Goal: Task Accomplishment & Management: Use online tool/utility

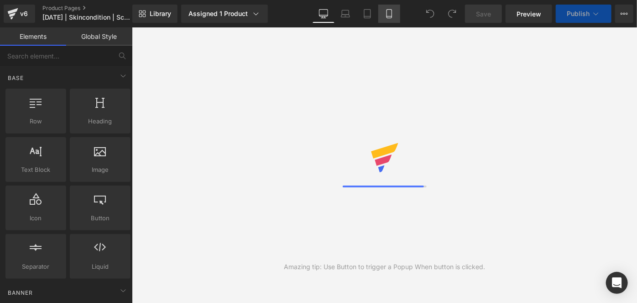
click at [388, 10] on icon at bounding box center [389, 13] width 9 height 9
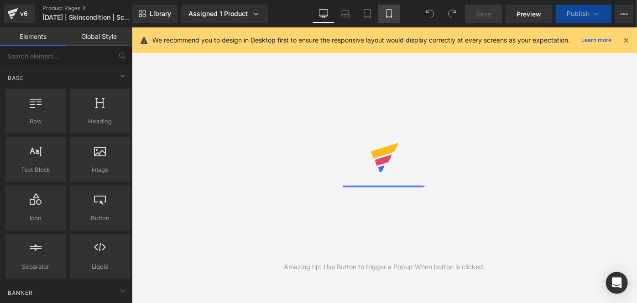
click at [388, 10] on icon at bounding box center [389, 13] width 9 height 9
click at [392, 16] on icon at bounding box center [389, 13] width 9 height 9
click at [381, 11] on link "Mobile" at bounding box center [389, 14] width 22 height 18
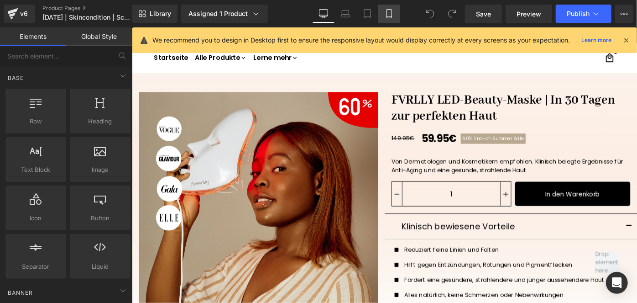
click at [385, 11] on icon at bounding box center [389, 13] width 9 height 9
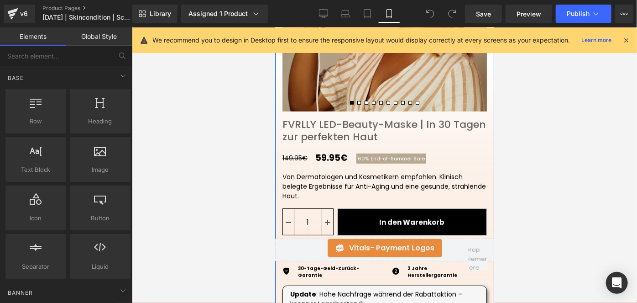
scroll to position [240, 0]
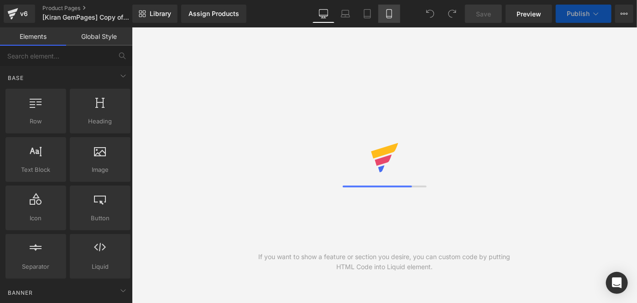
click at [389, 15] on icon at bounding box center [389, 13] width 9 height 9
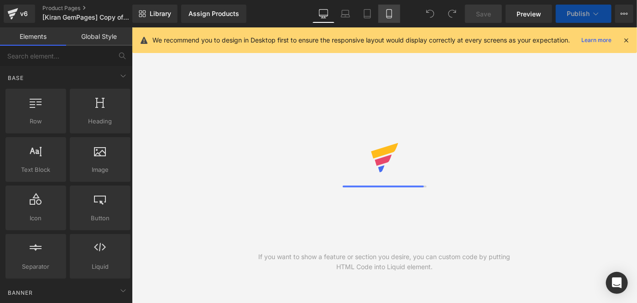
click at [389, 15] on icon at bounding box center [389, 13] width 9 height 9
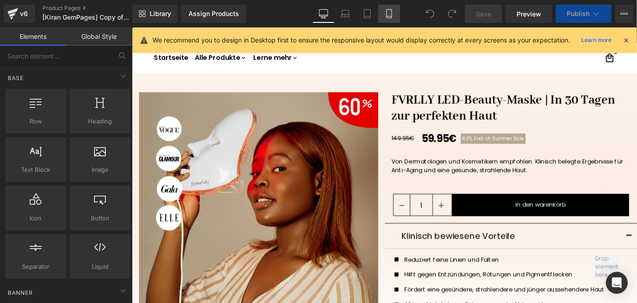
click at [390, 10] on icon at bounding box center [389, 14] width 5 height 9
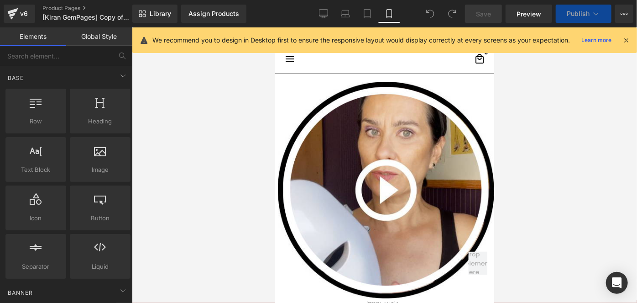
scroll to position [49, 0]
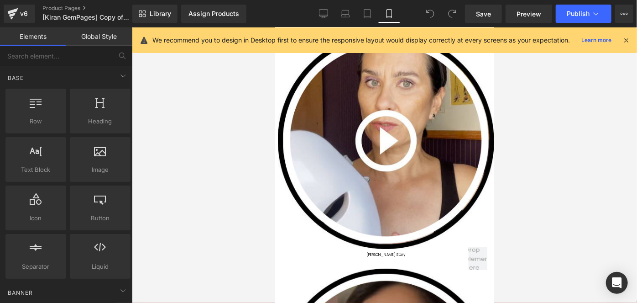
click at [390, 10] on icon at bounding box center [389, 14] width 5 height 9
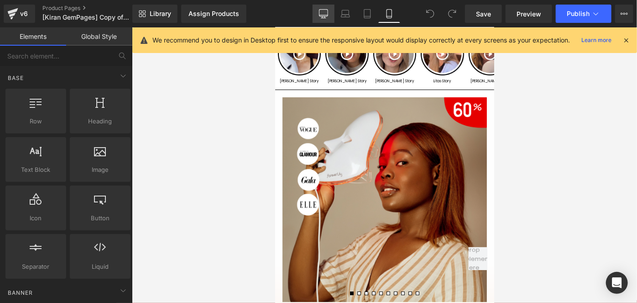
click at [326, 16] on icon at bounding box center [324, 13] width 9 height 7
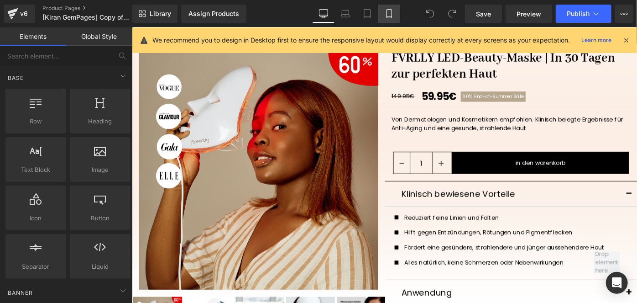
click at [396, 8] on link "Mobile" at bounding box center [389, 14] width 22 height 18
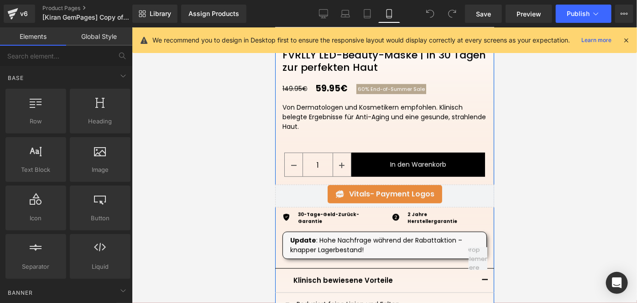
scroll to position [310, 0]
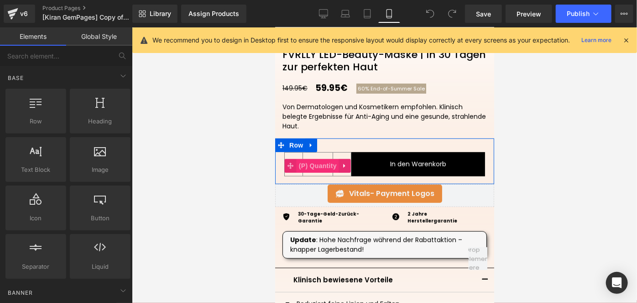
click at [312, 163] on span "(P) Quantity" at bounding box center [317, 165] width 42 height 14
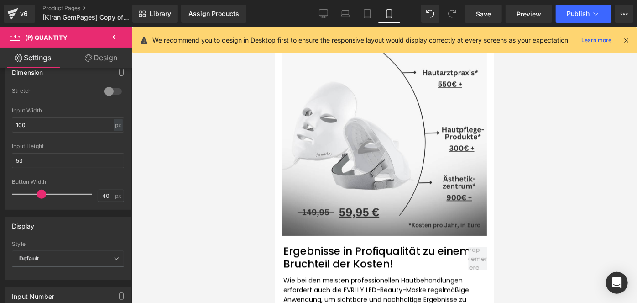
scroll to position [2801, 0]
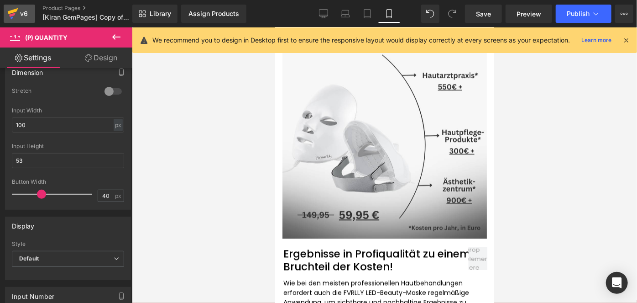
click at [21, 18] on div "v6" at bounding box center [23, 14] width 11 height 12
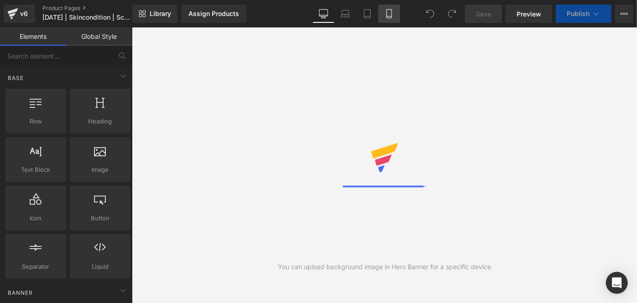
click at [388, 17] on icon at bounding box center [389, 13] width 9 height 9
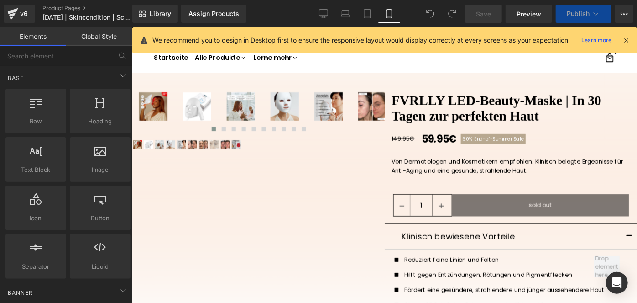
click at [387, 20] on link "Mobile" at bounding box center [389, 14] width 22 height 18
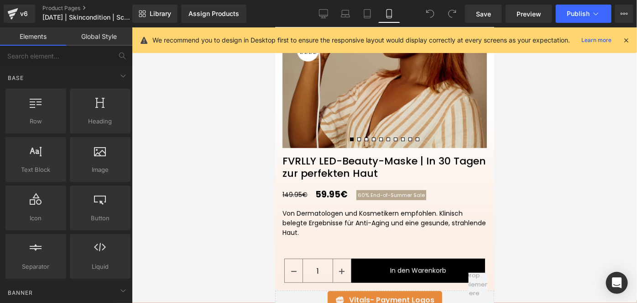
scroll to position [204, 0]
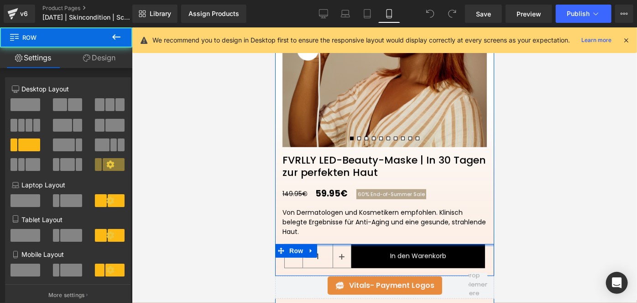
drag, startPoint x: 326, startPoint y: 244, endPoint x: 332, endPoint y: 219, distance: 26.2
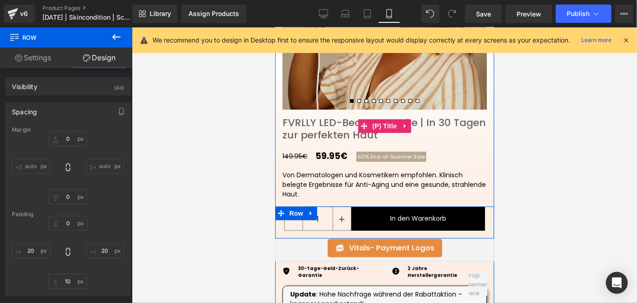
scroll to position [242, 0]
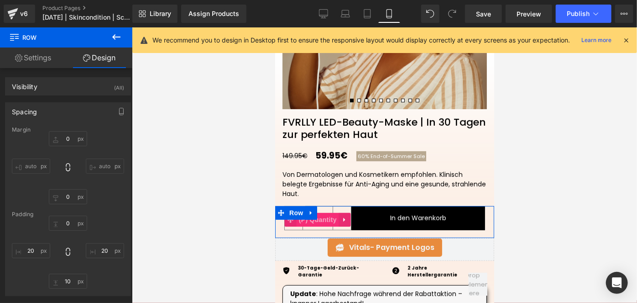
click at [325, 218] on span "(P) Quantity" at bounding box center [317, 219] width 42 height 14
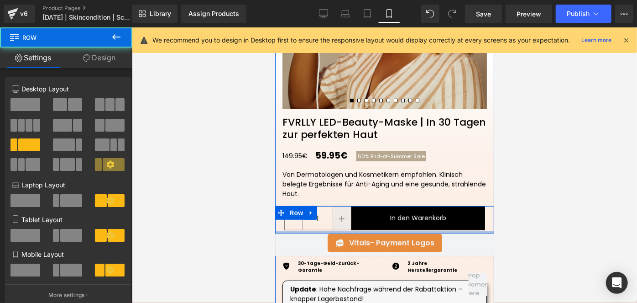
drag, startPoint x: 325, startPoint y: 235, endPoint x: 333, endPoint y: 223, distance: 14.1
click at [333, 223] on div "1 (P) Quantity In den Warenkorb (P) Cart Button Row" at bounding box center [384, 218] width 219 height 27
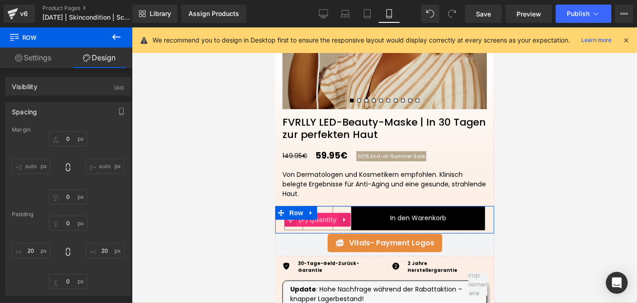
click at [321, 217] on span "(P) Quantity" at bounding box center [317, 219] width 42 height 14
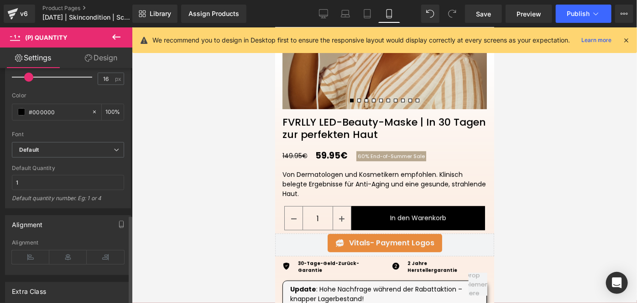
scroll to position [443, 0]
click at [91, 57] on link "Design" at bounding box center [101, 57] width 66 height 21
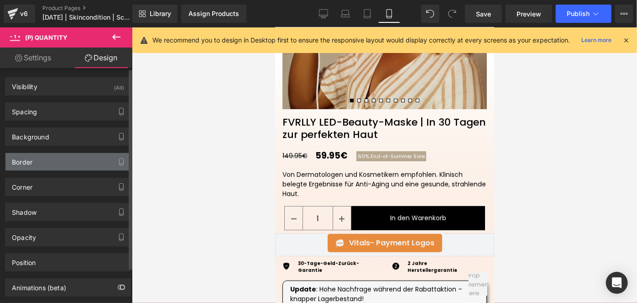
click at [33, 158] on div "Border" at bounding box center [67, 161] width 125 height 17
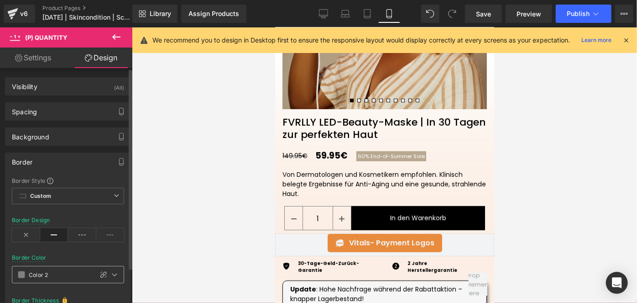
click at [20, 275] on span at bounding box center [21, 274] width 7 height 7
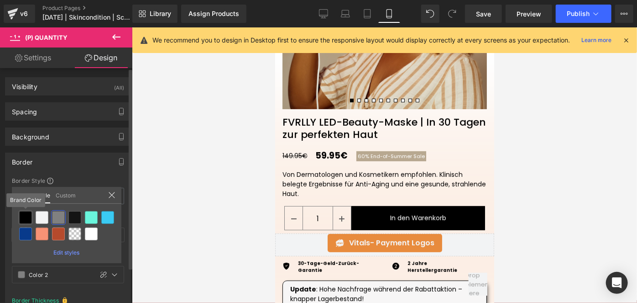
click at [21, 214] on div at bounding box center [25, 217] width 13 height 13
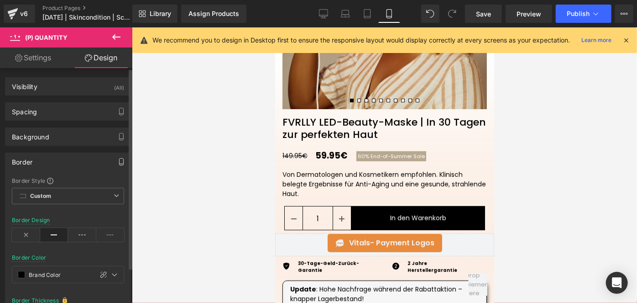
click at [118, 167] on button "button" at bounding box center [121, 161] width 15 height 17
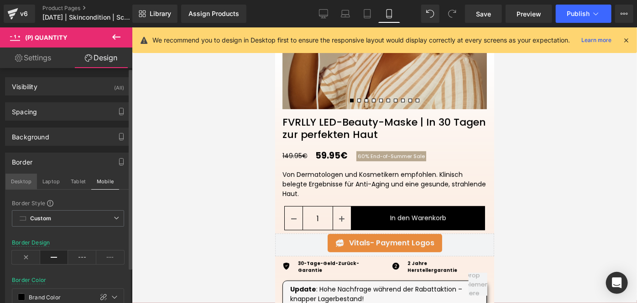
click at [22, 182] on button "Desktop" at bounding box center [21, 181] width 32 height 16
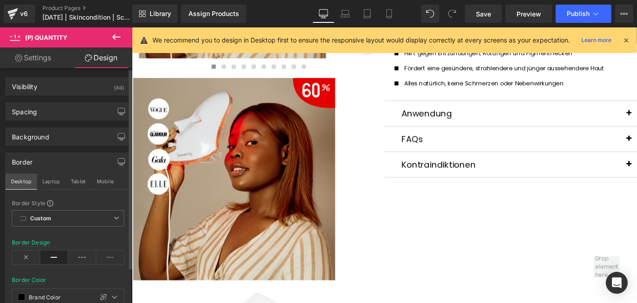
scroll to position [0, 0]
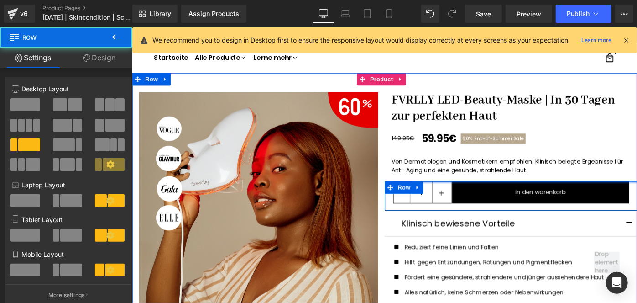
drag, startPoint x: 461, startPoint y: 196, endPoint x: 466, endPoint y: 171, distance: 25.6
click at [466, 171] on div "FVRLLY LED-Beauty-Maske | In 30 Tagen zur perfekten Haut (P) Title 149.95€ 59.9…" at bounding box center [546, 255] width 276 height 330
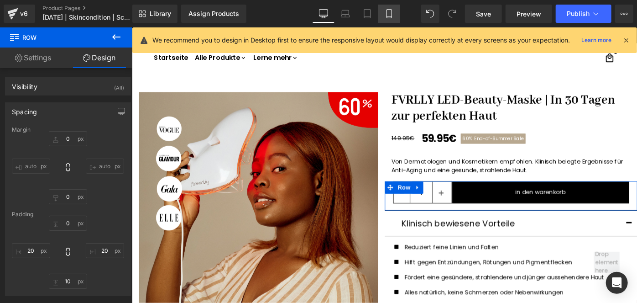
click at [383, 17] on link "Mobile" at bounding box center [389, 14] width 22 height 18
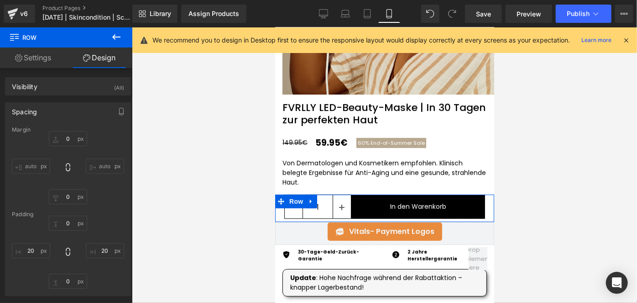
scroll to position [313, 0]
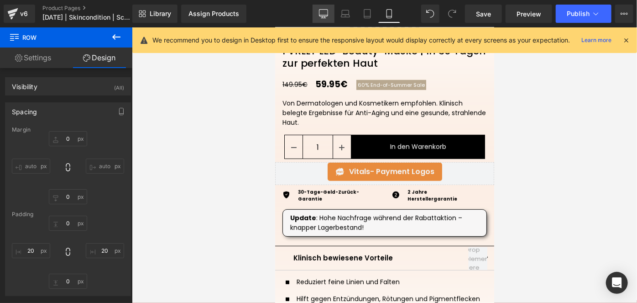
click at [326, 17] on icon at bounding box center [323, 13] width 9 height 9
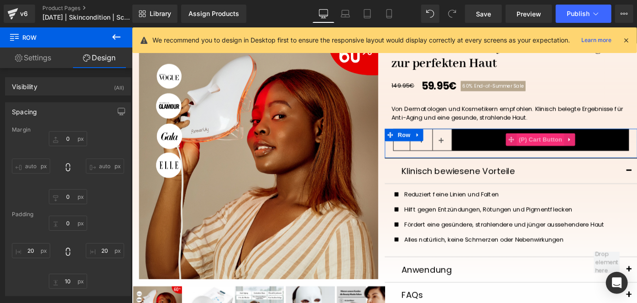
click at [576, 148] on span "(P) Cart Button" at bounding box center [578, 149] width 52 height 14
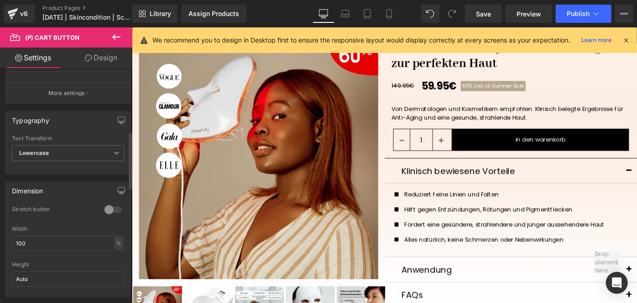
scroll to position [260, 0]
click at [52, 157] on span "Lowercase" at bounding box center [68, 155] width 112 height 16
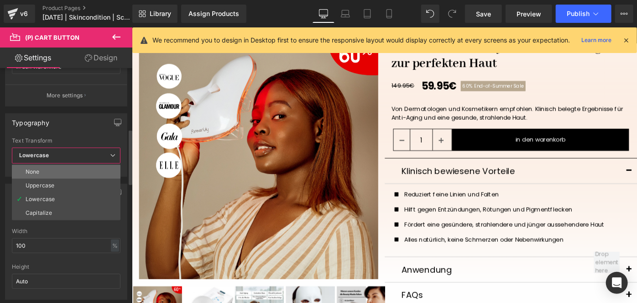
click at [47, 168] on li "None" at bounding box center [66, 172] width 109 height 14
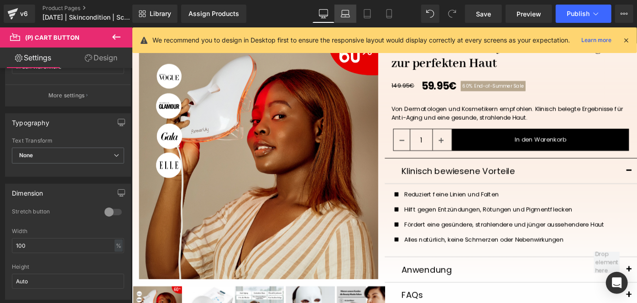
click at [345, 17] on icon at bounding box center [345, 13] width 9 height 9
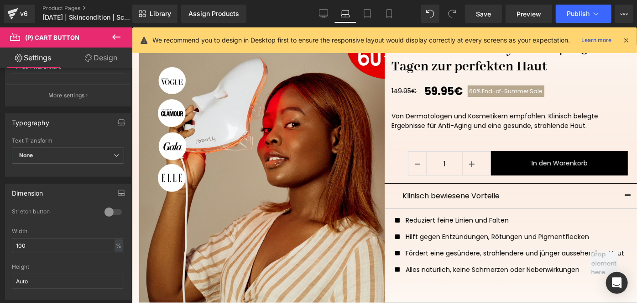
scroll to position [71, 0]
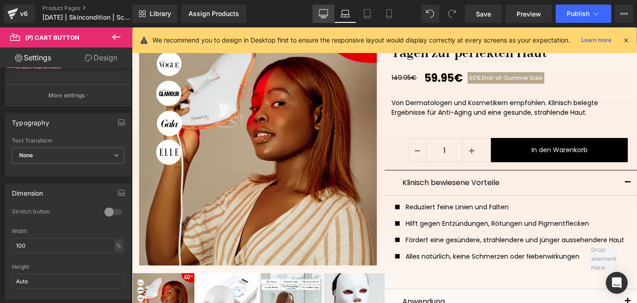
click at [322, 14] on icon at bounding box center [323, 13] width 9 height 9
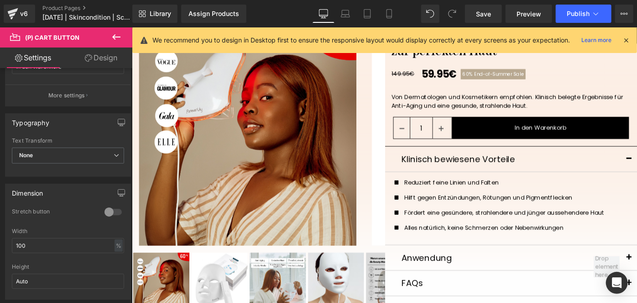
scroll to position [58, 0]
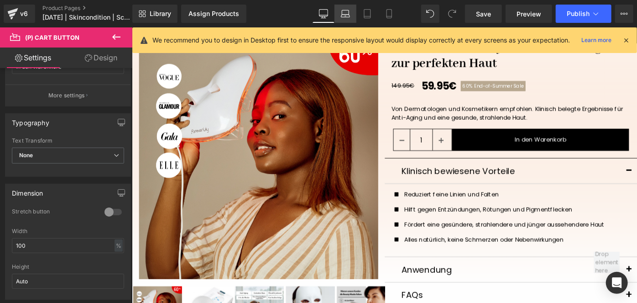
click at [341, 14] on link "Laptop" at bounding box center [346, 14] width 22 height 18
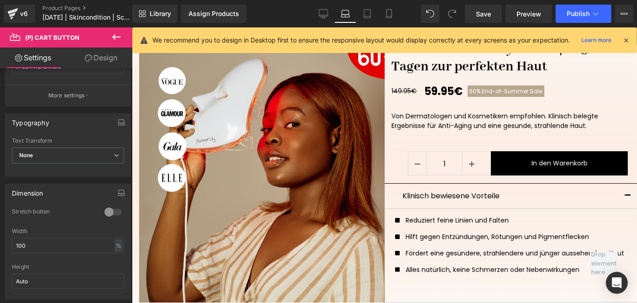
scroll to position [71, 0]
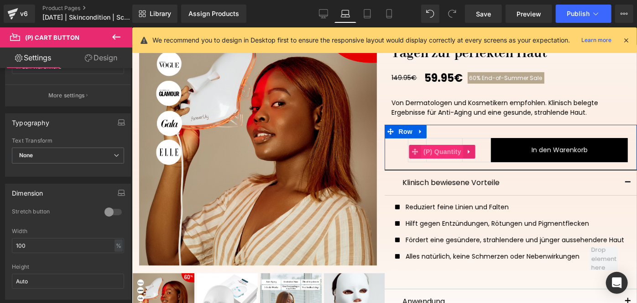
click at [430, 149] on span "(P) Quantity" at bounding box center [442, 151] width 42 height 14
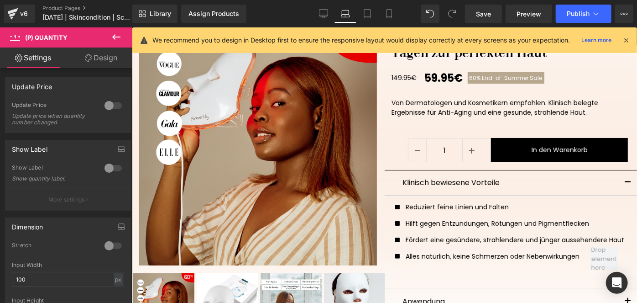
click at [99, 62] on link "Design" at bounding box center [101, 57] width 66 height 21
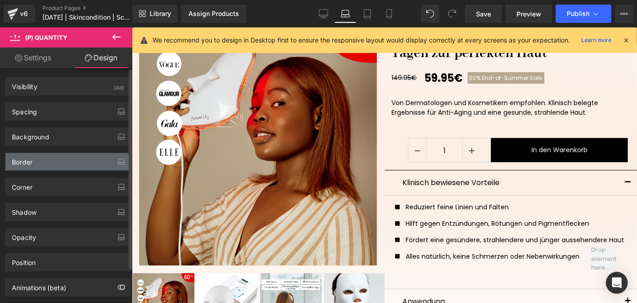
click at [35, 164] on div "Border" at bounding box center [67, 161] width 125 height 17
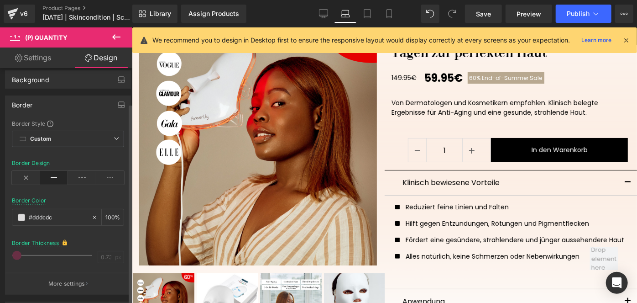
scroll to position [61, 0]
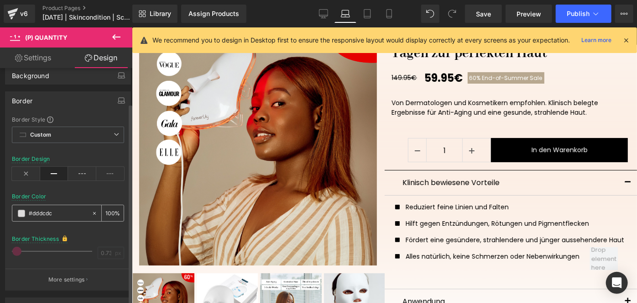
click at [21, 214] on span at bounding box center [21, 213] width 7 height 7
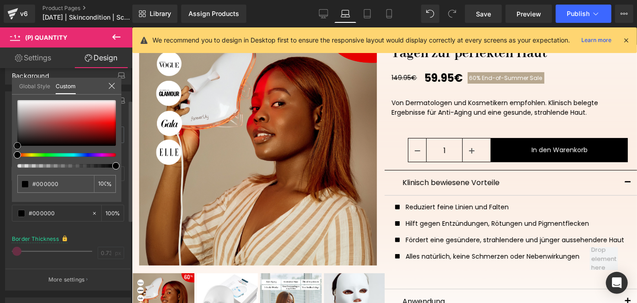
drag, startPoint x: 21, startPoint y: 134, endPoint x: 0, endPoint y: 197, distance: 66.4
click at [0, 197] on div "Border Border Style Custom Border Solid Border Dashed Border Dotted Custom Cust…" at bounding box center [68, 187] width 137 height 206
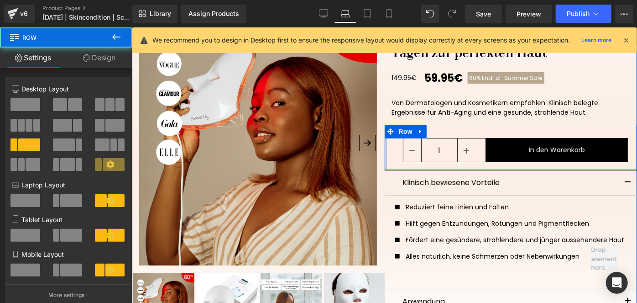
drag, startPoint x: 382, startPoint y: 158, endPoint x: 340, endPoint y: 166, distance: 42.8
click at [340, 166] on div "‹" at bounding box center [383, 187] width 505 height 363
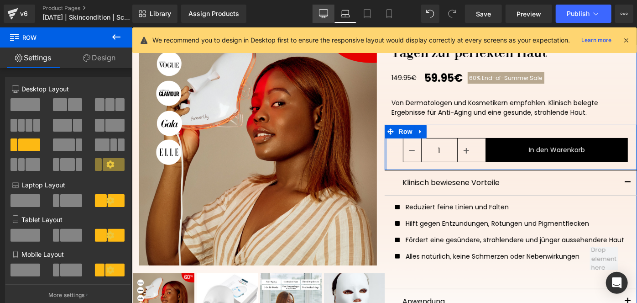
click at [324, 19] on link "Desktop" at bounding box center [324, 14] width 22 height 18
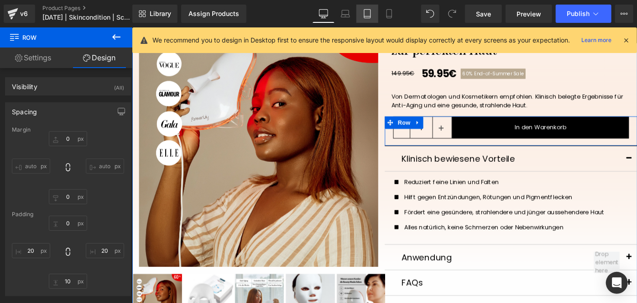
click at [369, 14] on icon at bounding box center [367, 13] width 9 height 9
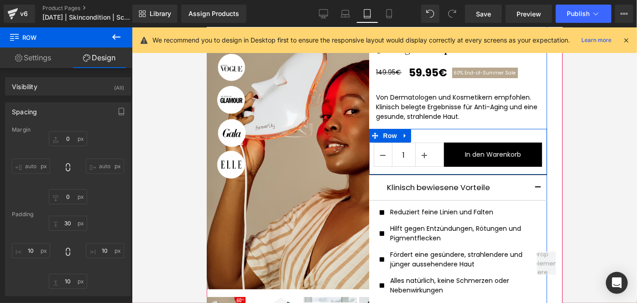
scroll to position [75, 0]
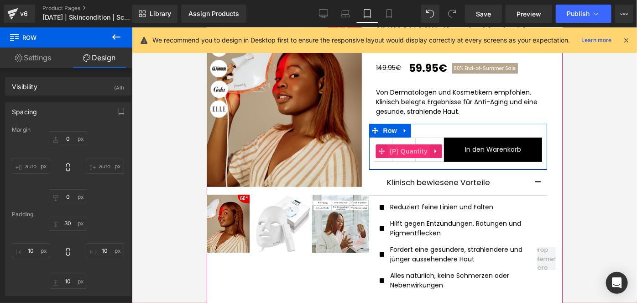
click at [395, 149] on span "(P) Quantity" at bounding box center [408, 151] width 42 height 14
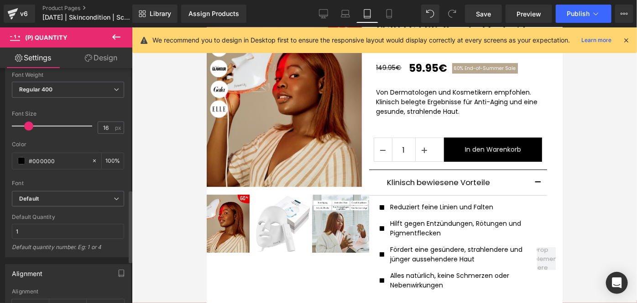
scroll to position [394, 0]
click at [105, 58] on link "Design" at bounding box center [101, 57] width 66 height 21
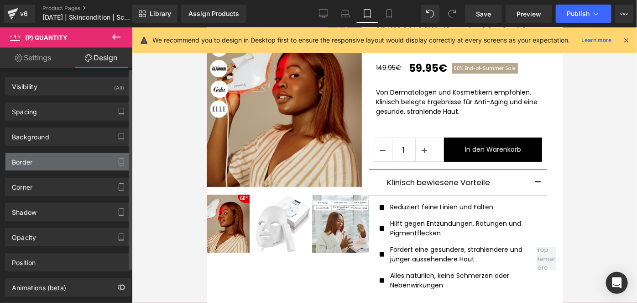
click at [41, 158] on div "Border" at bounding box center [67, 161] width 125 height 17
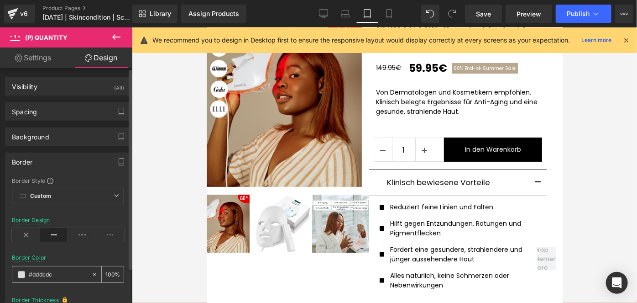
click at [19, 277] on div "#dddcdc" at bounding box center [51, 274] width 79 height 16
click at [19, 276] on span at bounding box center [21, 274] width 7 height 7
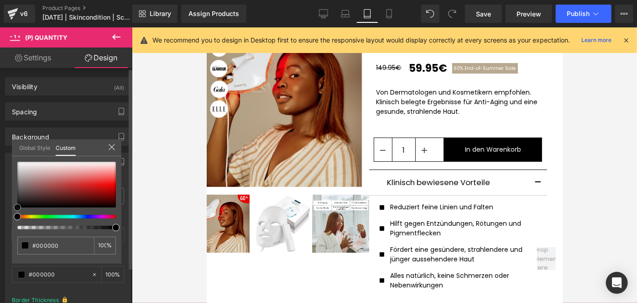
drag, startPoint x: 33, startPoint y: 194, endPoint x: 0, endPoint y: 238, distance: 55.1
click at [0, 238] on div "Border Border Style Custom Border Solid Border Dashed Border Dotted Custom Cust…" at bounding box center [68, 249] width 137 height 206
click at [387, 12] on icon at bounding box center [389, 13] width 9 height 9
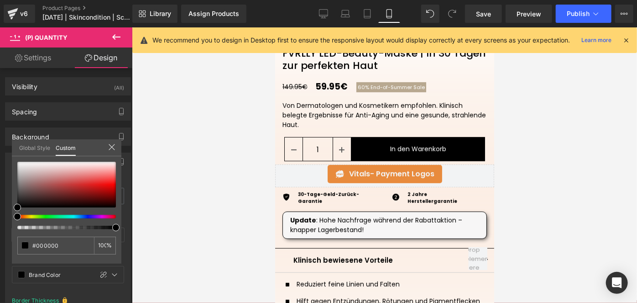
scroll to position [269, 0]
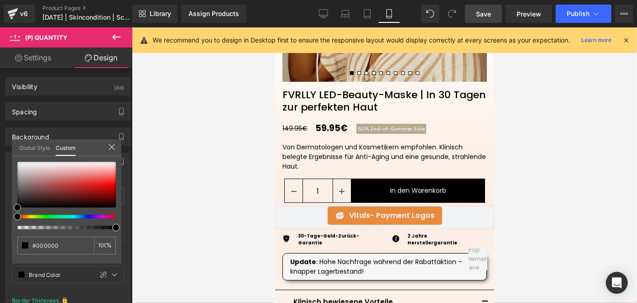
drag, startPoint x: 479, startPoint y: 18, endPoint x: 213, endPoint y: 191, distance: 317.5
click at [479, 18] on span "Save" at bounding box center [483, 14] width 15 height 10
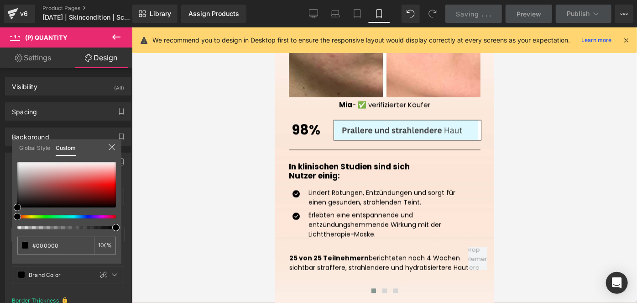
scroll to position [1064, 0]
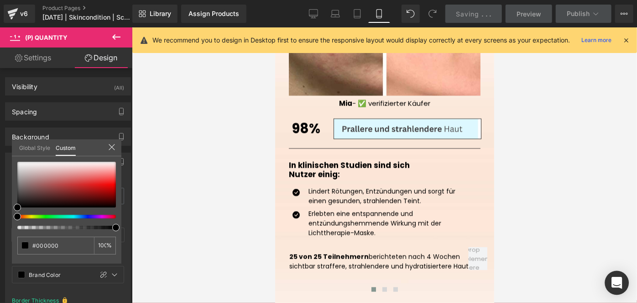
click at [618, 279] on icon "Open Intercom Messenger" at bounding box center [617, 283] width 11 height 12
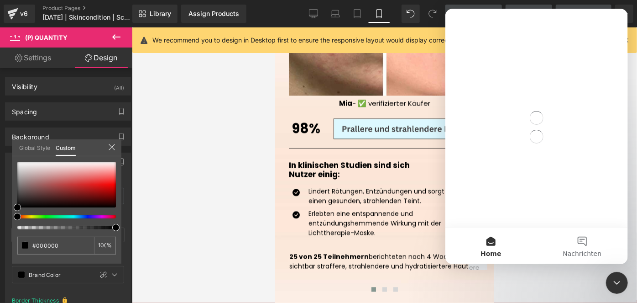
scroll to position [0, 0]
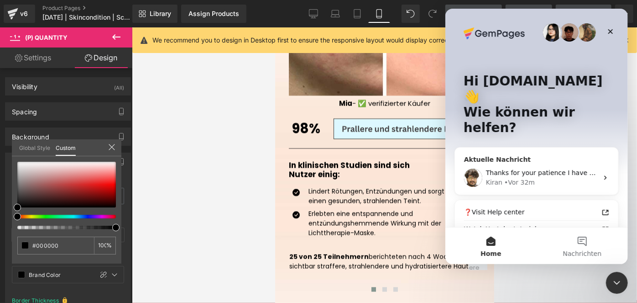
click at [524, 161] on div "Thanks for your patience I have created and worked on a duplicate page: https:/…" at bounding box center [536, 178] width 163 height 34
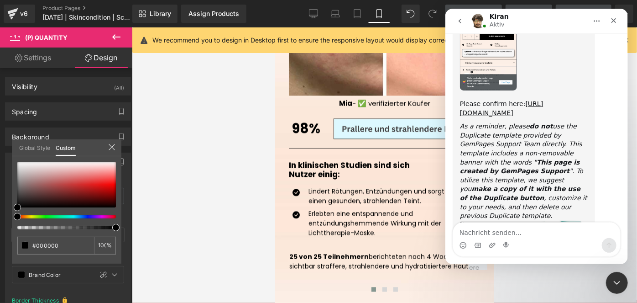
scroll to position [985, 0]
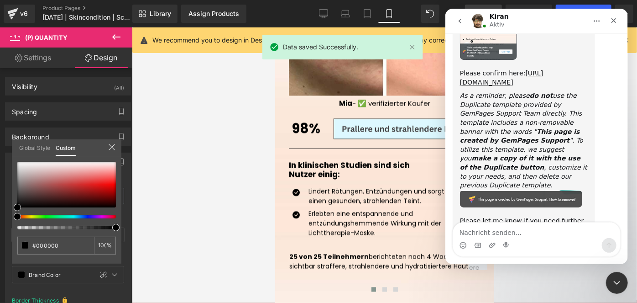
click at [506, 230] on textarea "Nachricht senden..." at bounding box center [536, 230] width 167 height 16
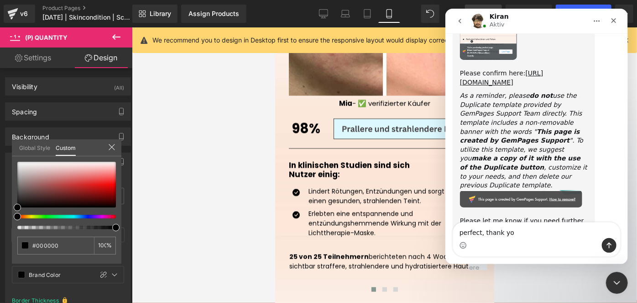
type textarea "perfect, thank you"
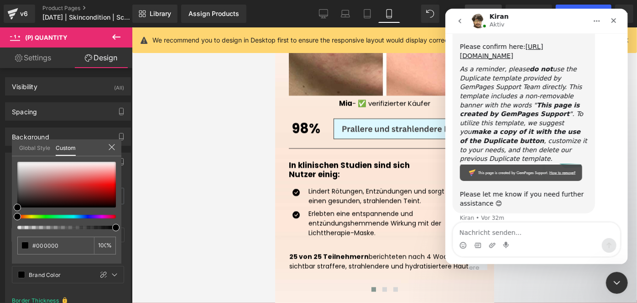
scroll to position [1013, 0]
click at [205, 16] on div at bounding box center [318, 137] width 637 height 275
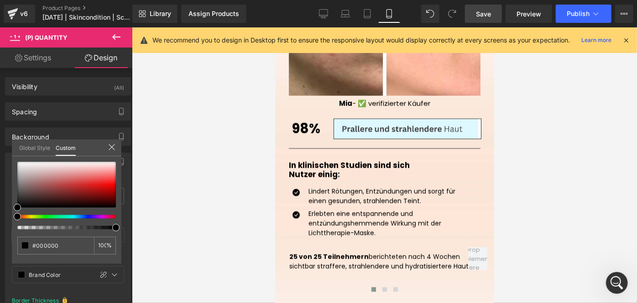
scroll to position [0, 0]
click at [205, 16] on div "Assign Products" at bounding box center [214, 13] width 51 height 7
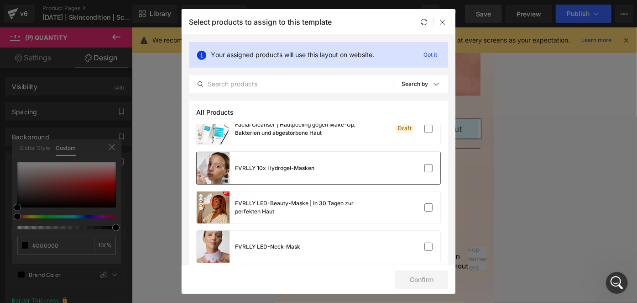
scroll to position [52, 0]
click at [357, 219] on div "FVRLLY LED-Beauty-Maske | In 30 Tagen zur perfekten Haut" at bounding box center [284, 207] width 175 height 32
click at [417, 280] on button "Confirm" at bounding box center [421, 279] width 53 height 18
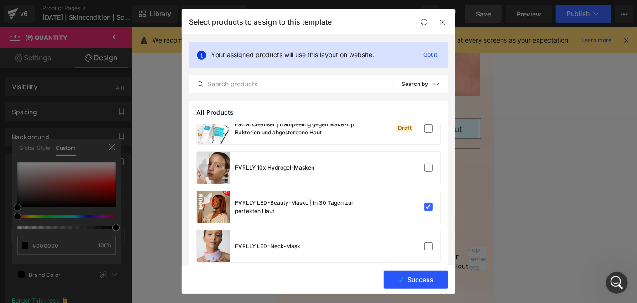
click at [417, 280] on button "Success" at bounding box center [416, 279] width 64 height 18
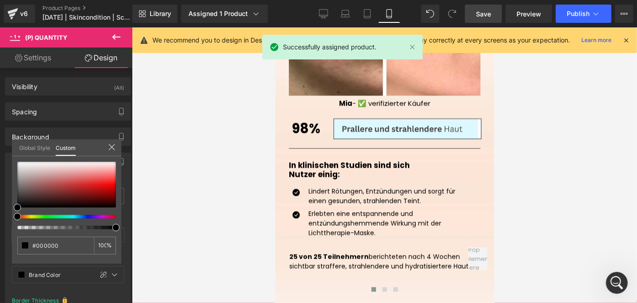
click at [501, 18] on link "Save" at bounding box center [483, 14] width 37 height 18
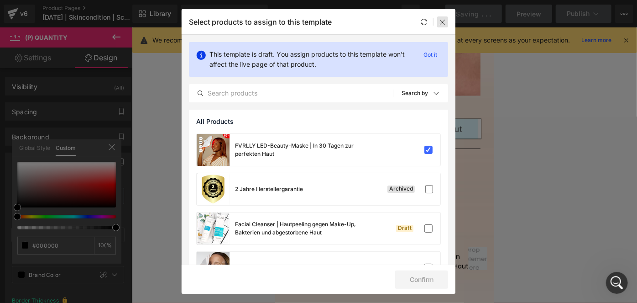
click at [447, 22] on div at bounding box center [442, 21] width 11 height 11
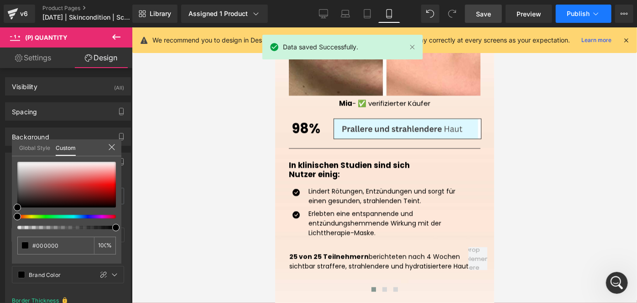
click at [569, 8] on button "Publish" at bounding box center [584, 14] width 56 height 18
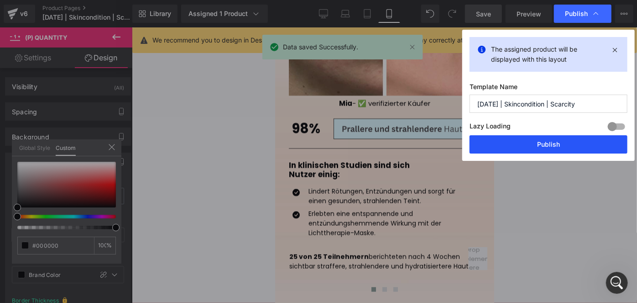
click at [506, 145] on button "Publish" at bounding box center [549, 144] width 158 height 18
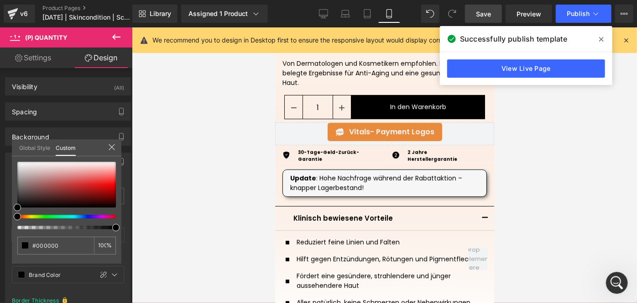
scroll to position [352, 0]
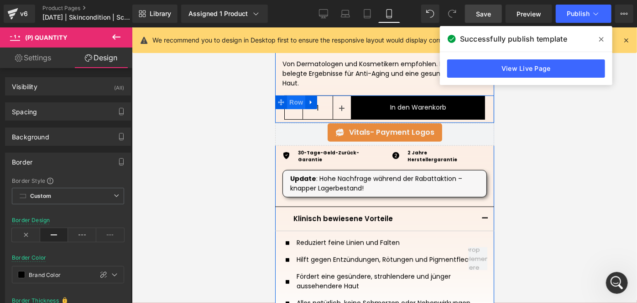
click at [287, 101] on span "Row" at bounding box center [296, 102] width 18 height 14
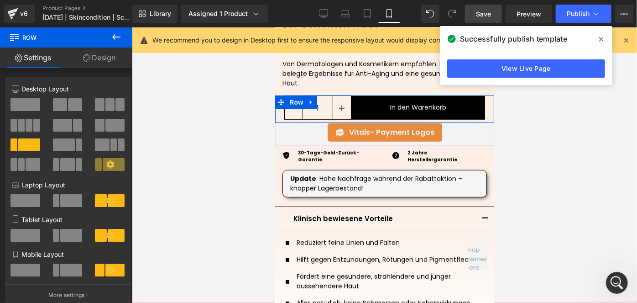
click at [89, 58] on link "Design" at bounding box center [99, 57] width 66 height 21
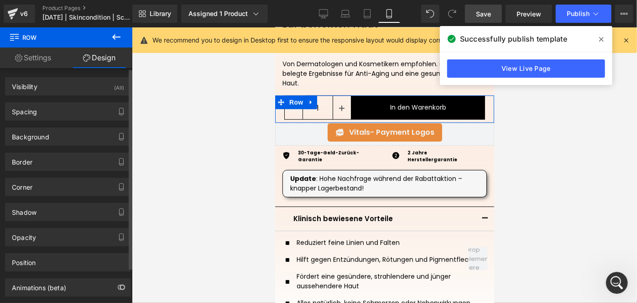
click at [40, 121] on div "Background Color & Image color Color transparent 0 % Image Replace Image Upload…" at bounding box center [68, 133] width 137 height 25
click at [63, 102] on div "Spacing Margin 0 auto 0 auto Padding 0 20 0 20" at bounding box center [68, 111] width 126 height 18
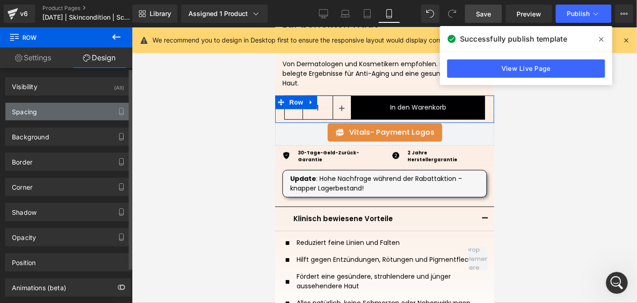
click at [63, 107] on div "Spacing" at bounding box center [67, 111] width 125 height 17
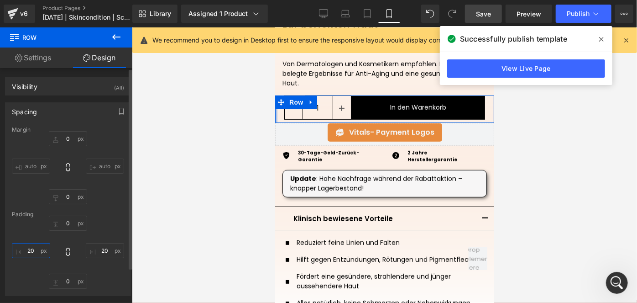
click at [34, 248] on input "20" at bounding box center [31, 250] width 38 height 15
click at [105, 251] on input "20" at bounding box center [105, 250] width 38 height 15
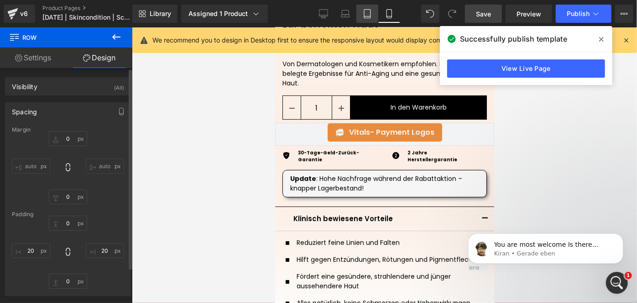
scroll to position [1049, 0]
click at [372, 13] on icon at bounding box center [367, 13] width 9 height 9
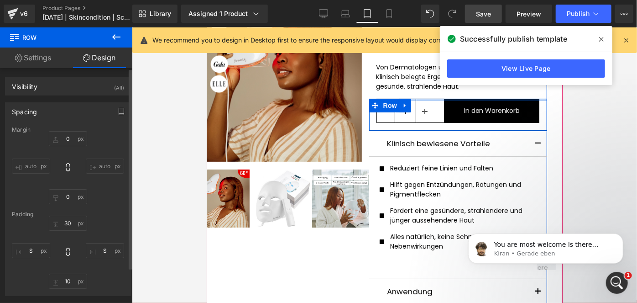
drag, startPoint x: 417, startPoint y: 99, endPoint x: 444, endPoint y: 68, distance: 40.5
click at [444, 68] on div "FVRLLY LED-Beauty-Maske | In 30 Tagen zur perfekten Haut (P) Title 149.95€ 59.9…" at bounding box center [458, 174] width 178 height 368
click at [381, 105] on span "Row" at bounding box center [390, 106] width 18 height 14
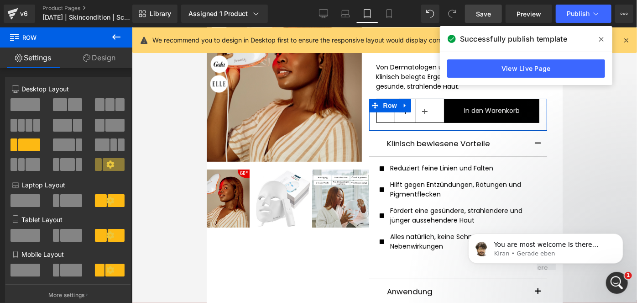
click at [102, 58] on link "Design" at bounding box center [99, 57] width 66 height 21
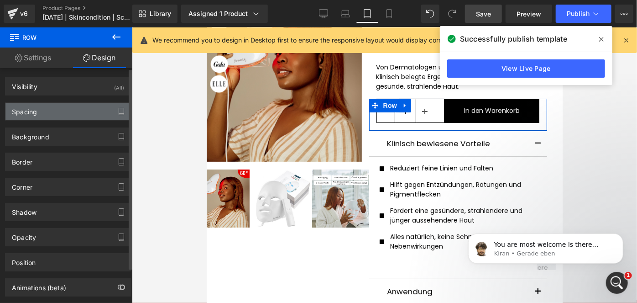
click at [41, 115] on div "Spacing" at bounding box center [67, 111] width 125 height 17
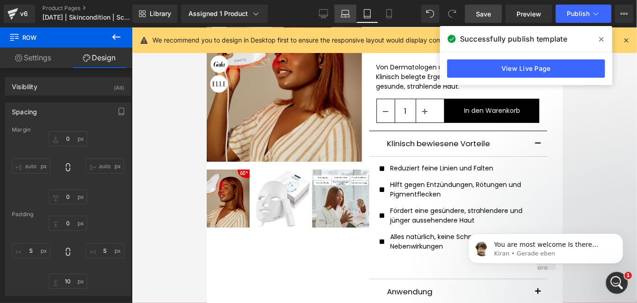
click at [344, 15] on icon at bounding box center [346, 16] width 9 height 3
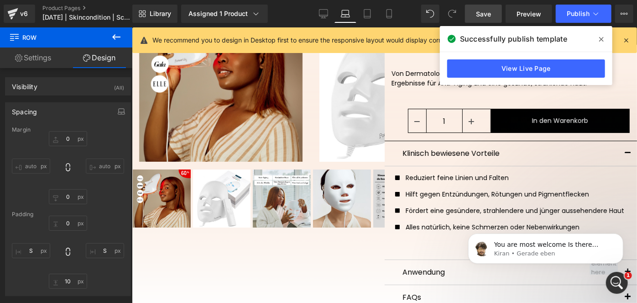
scroll to position [97, 0]
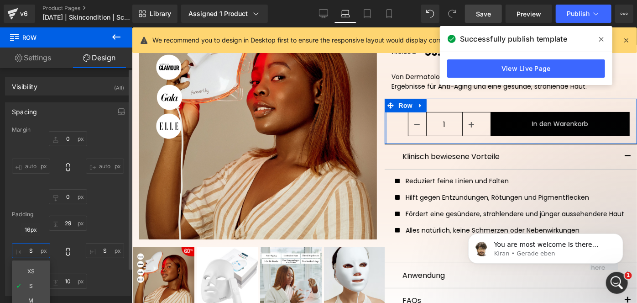
click at [33, 246] on input "text" at bounding box center [31, 250] width 38 height 15
type input "0"
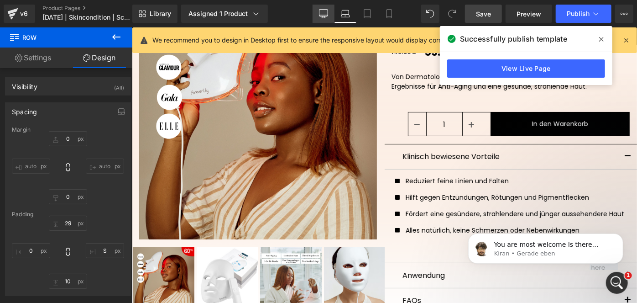
click at [327, 14] on icon at bounding box center [323, 13] width 9 height 9
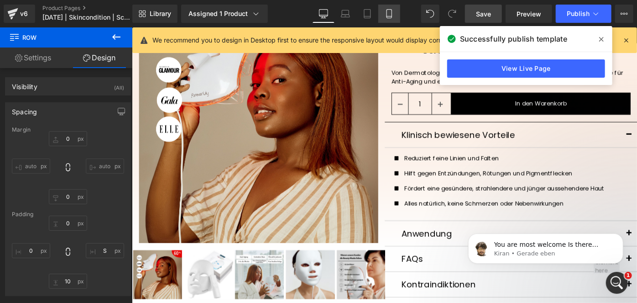
click at [390, 16] on icon at bounding box center [389, 16] width 5 height 0
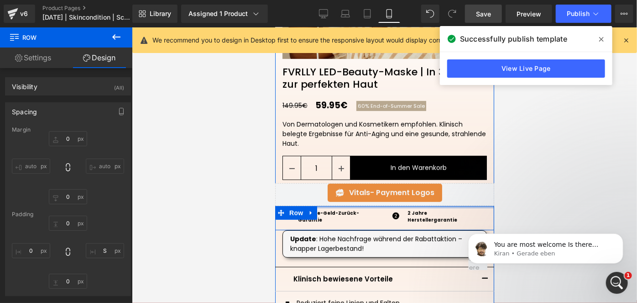
scroll to position [289, 0]
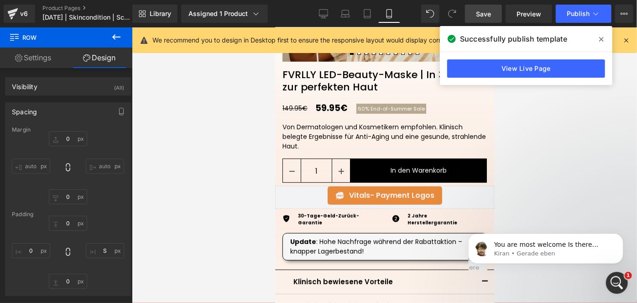
click at [473, 17] on link "Save" at bounding box center [483, 14] width 37 height 18
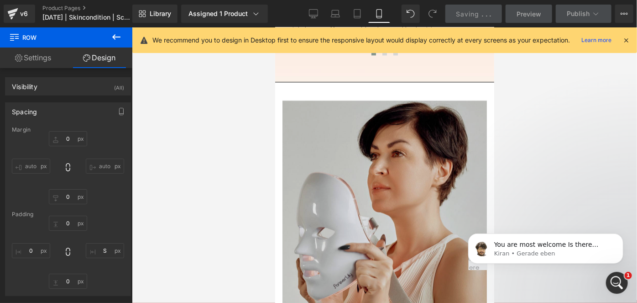
scroll to position [1314, 0]
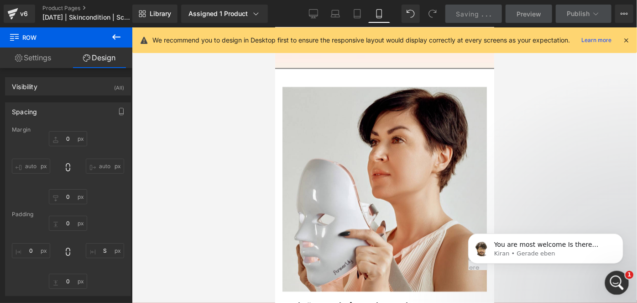
click at [614, 284] on icon "Intercom-Nachrichtendienst öffnen" at bounding box center [616, 281] width 15 height 15
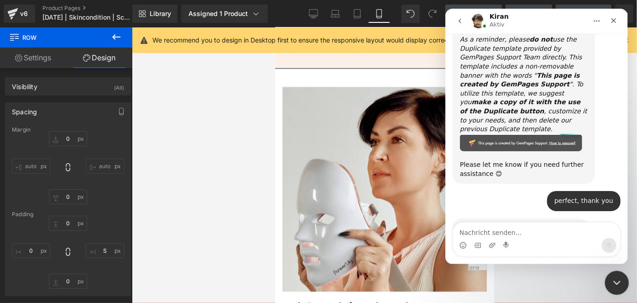
scroll to position [1049, 0]
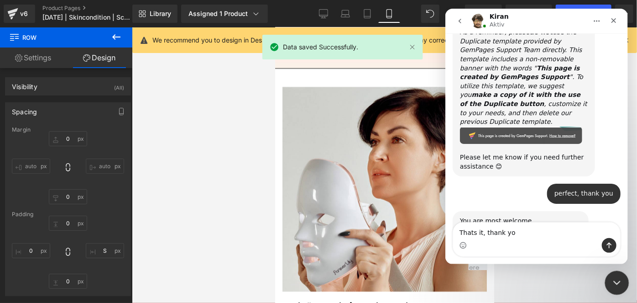
type textarea "Thats it, thank you"
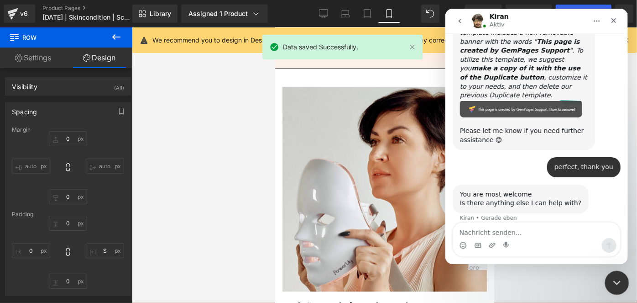
scroll to position [1076, 0]
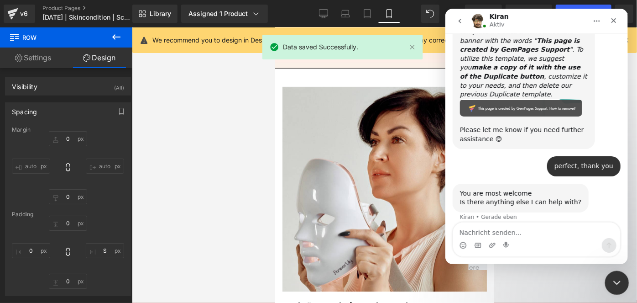
click at [614, 284] on icon "Intercom-Nachrichtendienst schließen" at bounding box center [615, 281] width 11 height 11
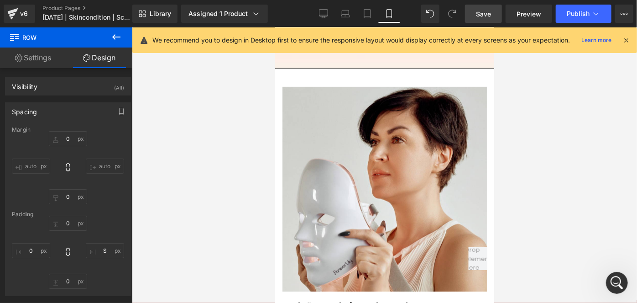
click at [482, 21] on link "Save" at bounding box center [483, 14] width 37 height 18
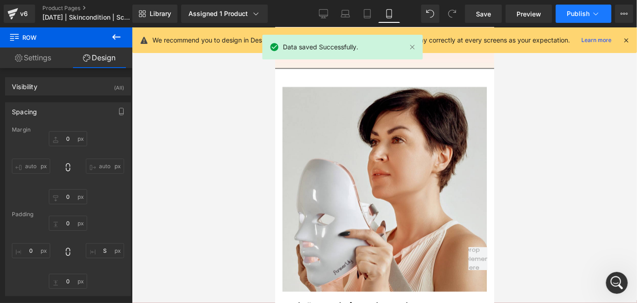
click at [564, 12] on button "Publish" at bounding box center [584, 14] width 56 height 18
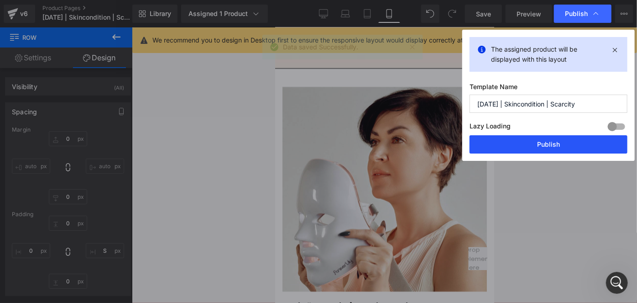
click at [511, 146] on button "Publish" at bounding box center [549, 144] width 158 height 18
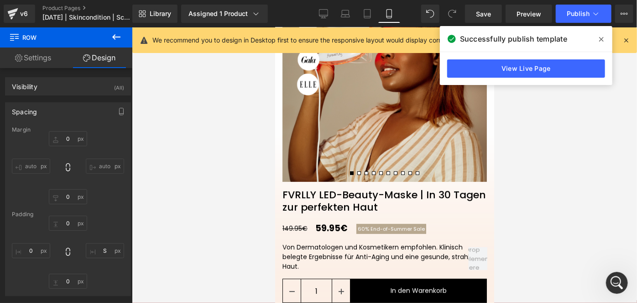
scroll to position [168, 0]
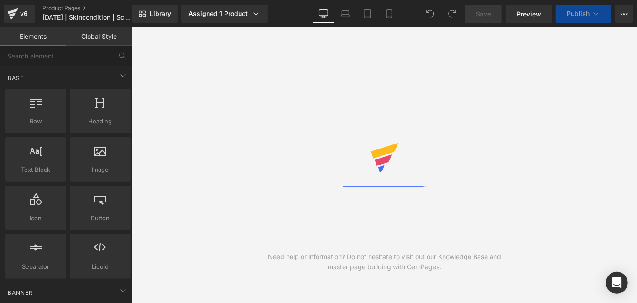
click at [395, 12] on link "Mobile" at bounding box center [389, 14] width 22 height 18
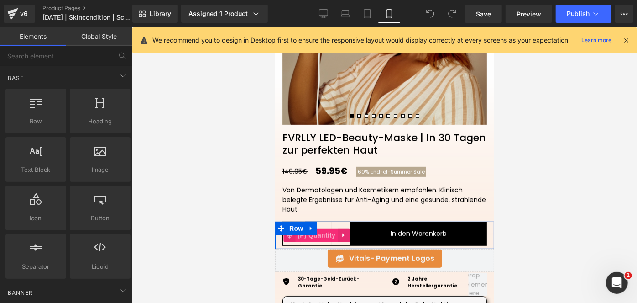
click at [319, 237] on span "(P) Quantity" at bounding box center [316, 235] width 42 height 14
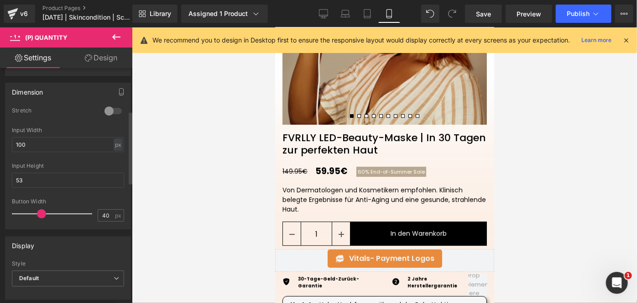
scroll to position [152, 0]
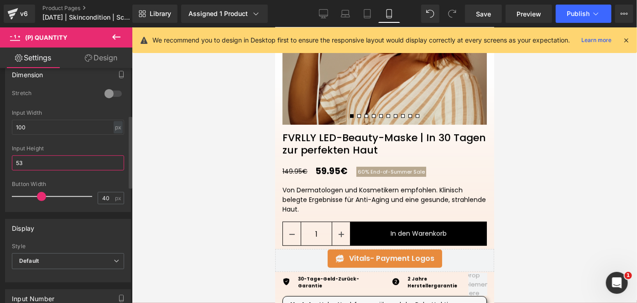
click at [40, 166] on input "53" at bounding box center [68, 162] width 112 height 15
drag, startPoint x: 40, startPoint y: 192, endPoint x: 32, endPoint y: 193, distance: 7.8
click at [32, 193] on span at bounding box center [33, 196] width 9 height 9
click at [107, 196] on input "40" at bounding box center [106, 197] width 16 height 11
type input "35"
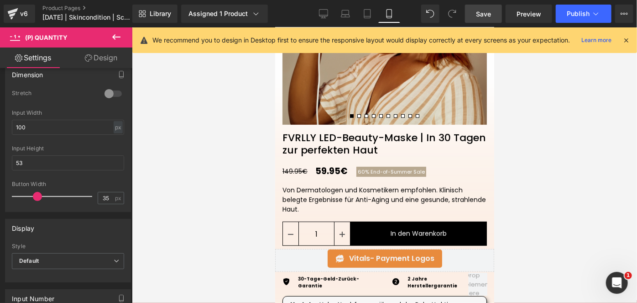
click at [483, 12] on span "Save" at bounding box center [483, 14] width 15 height 10
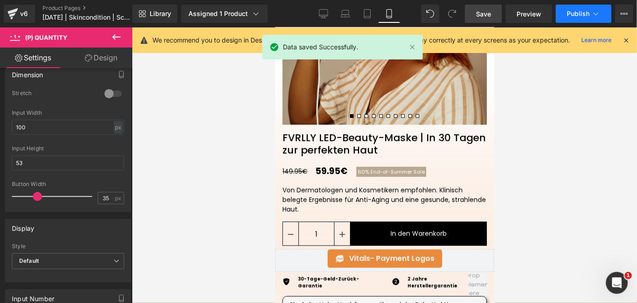
click at [572, 17] on span "Publish" at bounding box center [578, 13] width 23 height 7
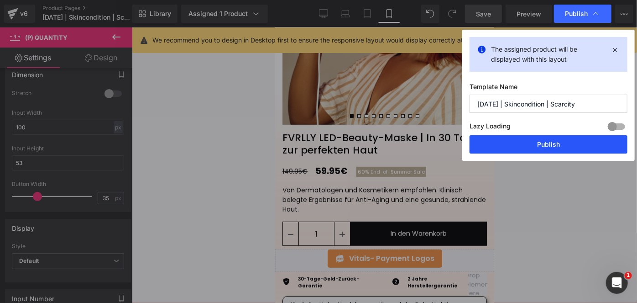
click at [509, 141] on button "Publish" at bounding box center [549, 144] width 158 height 18
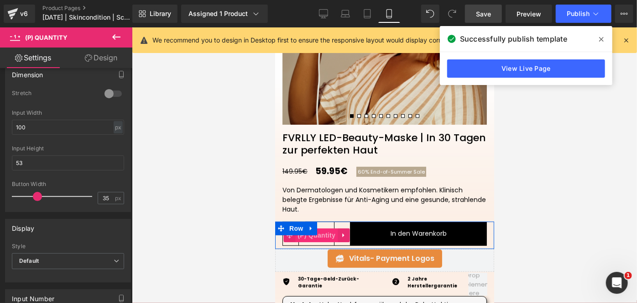
click at [309, 236] on span "(P) Quantity" at bounding box center [316, 235] width 42 height 14
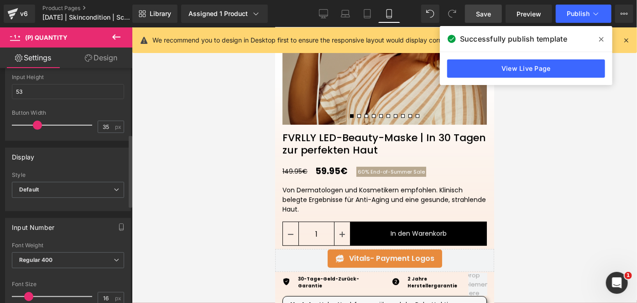
scroll to position [211, 0]
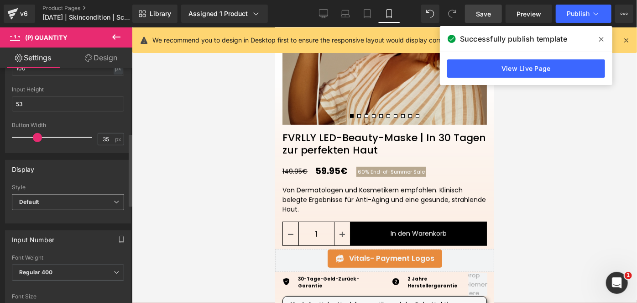
click at [78, 199] on span "Default" at bounding box center [68, 202] width 112 height 16
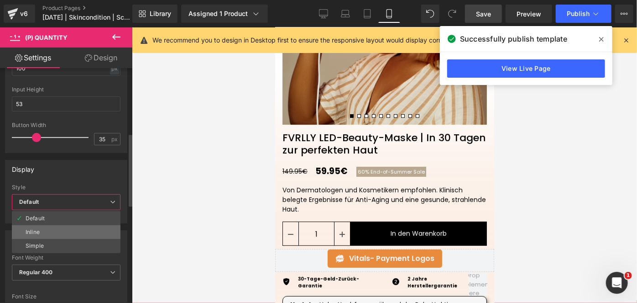
click at [48, 226] on li "Inline" at bounding box center [66, 232] width 109 height 14
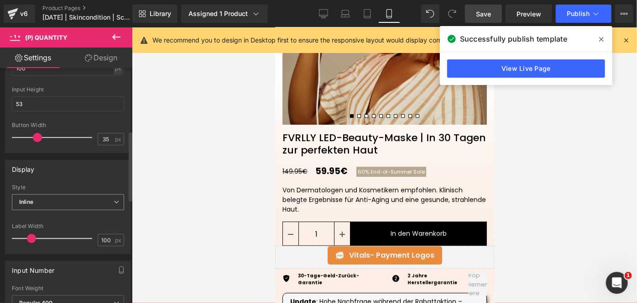
click at [61, 200] on span "Inline" at bounding box center [68, 202] width 112 height 16
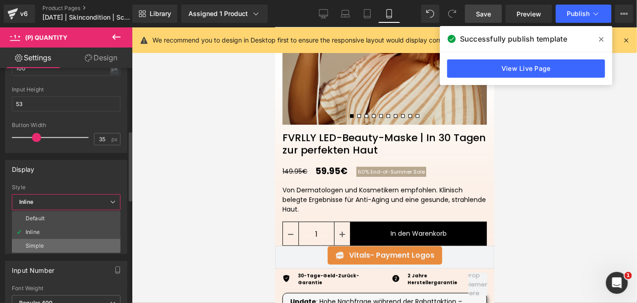
click at [50, 243] on li "Simple" at bounding box center [66, 246] width 109 height 14
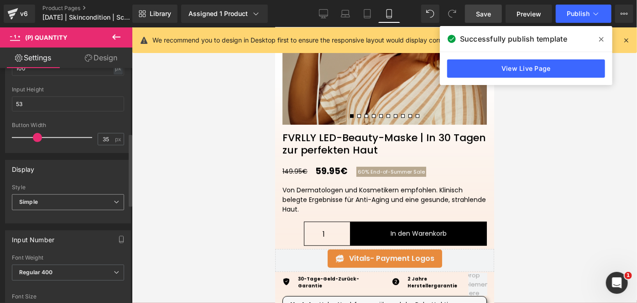
click at [68, 204] on span "Simple" at bounding box center [68, 202] width 112 height 16
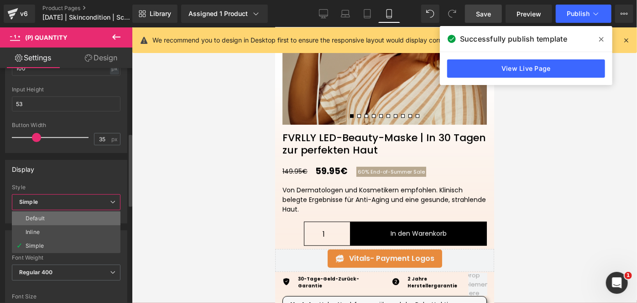
click at [49, 217] on li "Default" at bounding box center [66, 218] width 109 height 14
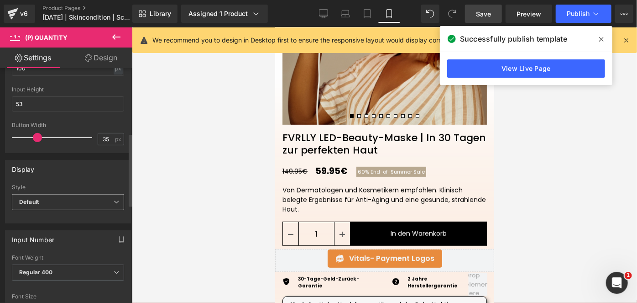
click at [64, 203] on span "Default" at bounding box center [68, 202] width 112 height 16
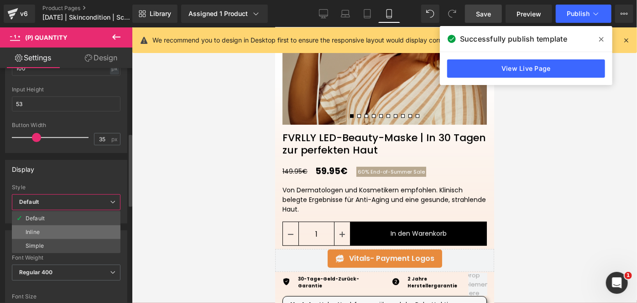
click at [37, 229] on div "Inline" at bounding box center [33, 232] width 14 height 6
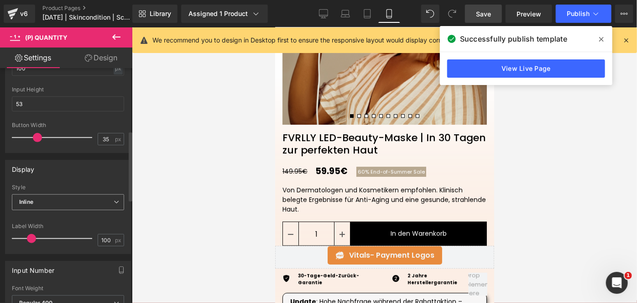
click at [63, 204] on span "Inline" at bounding box center [68, 202] width 112 height 16
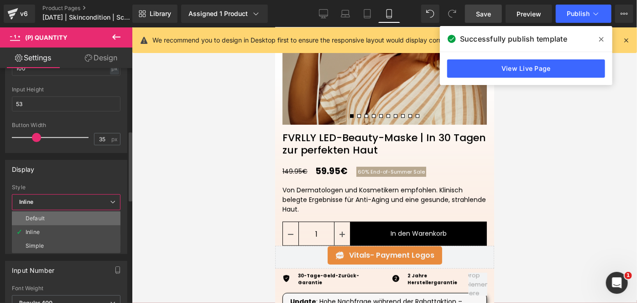
click at [55, 212] on li "Default" at bounding box center [66, 218] width 109 height 14
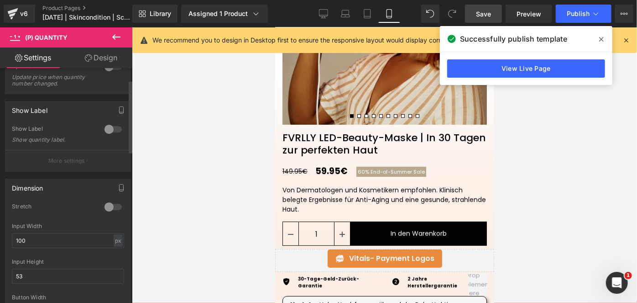
scroll to position [37, 0]
click at [91, 162] on button "More settings" at bounding box center [67, 161] width 125 height 21
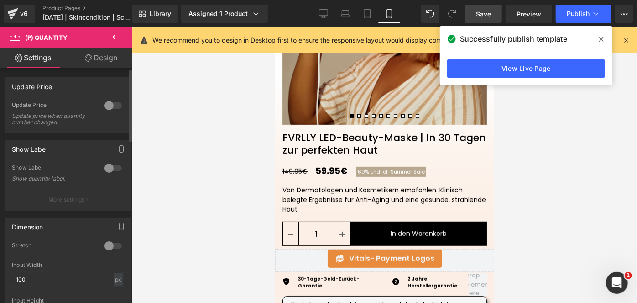
click at [109, 104] on div at bounding box center [113, 105] width 22 height 15
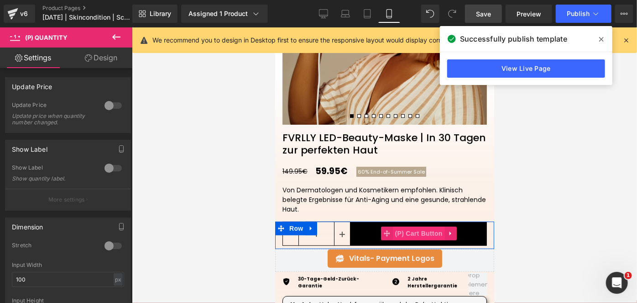
click at [414, 230] on span "(P) Cart Button" at bounding box center [419, 233] width 52 height 14
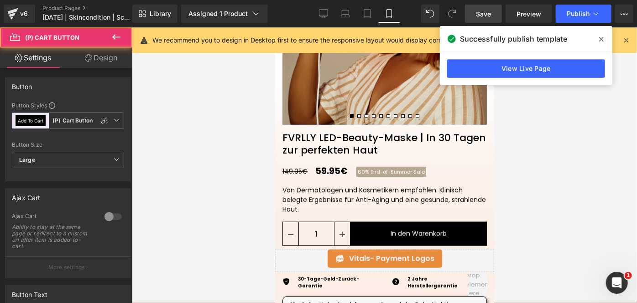
click at [112, 62] on link "Design" at bounding box center [101, 57] width 66 height 21
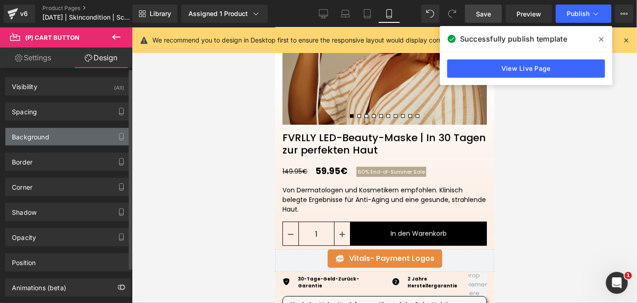
click at [57, 128] on div "Background" at bounding box center [67, 136] width 125 height 17
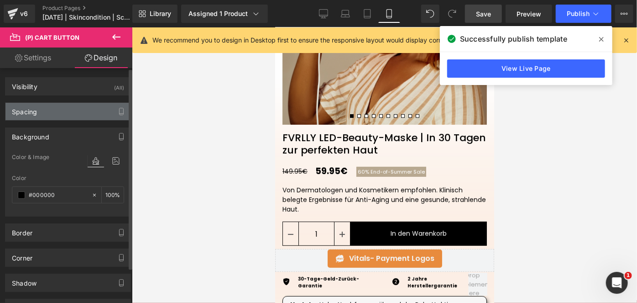
click at [75, 114] on div "Spacing" at bounding box center [67, 111] width 125 height 17
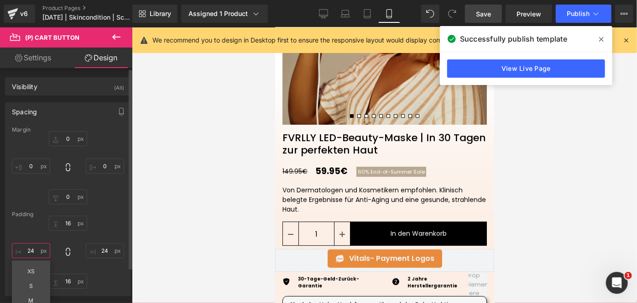
click at [36, 252] on input "24" at bounding box center [31, 250] width 38 height 15
type input "0"
